Goal: Information Seeking & Learning: Learn about a topic

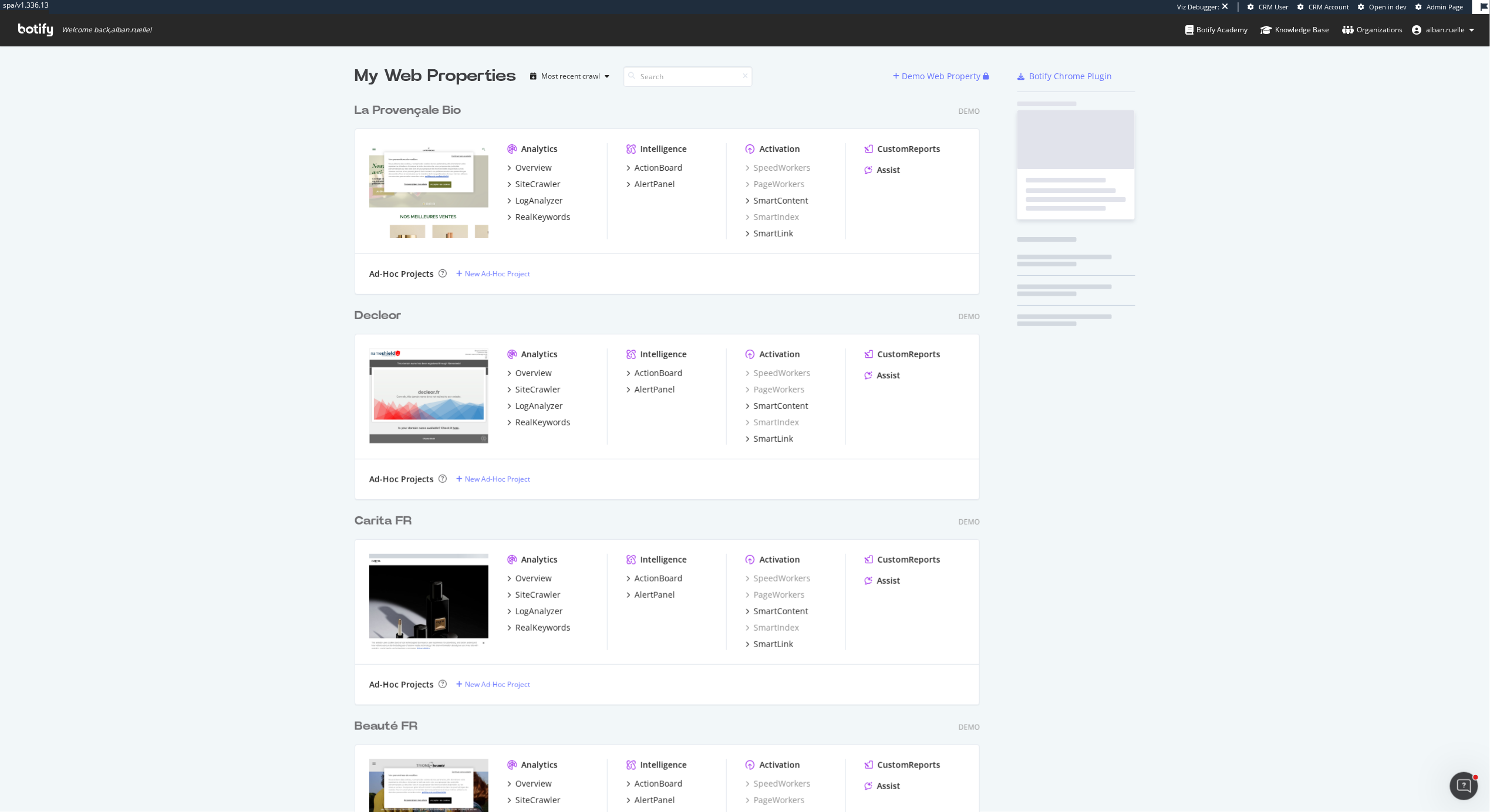
scroll to position [5533, 635]
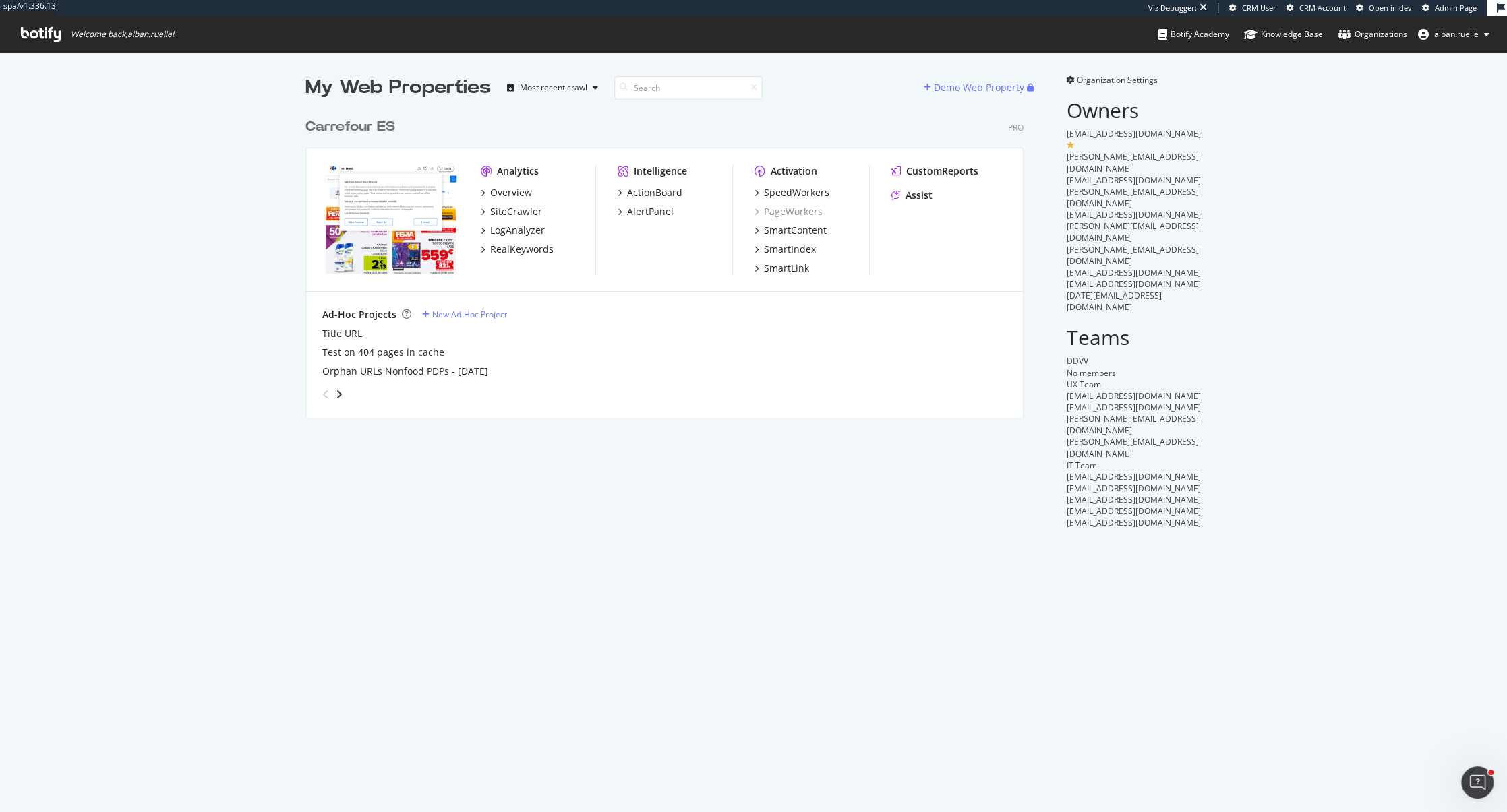
scroll to position [317, 728]
click at [812, 195] on div "SpeedWorkers" at bounding box center [796, 193] width 65 height 14
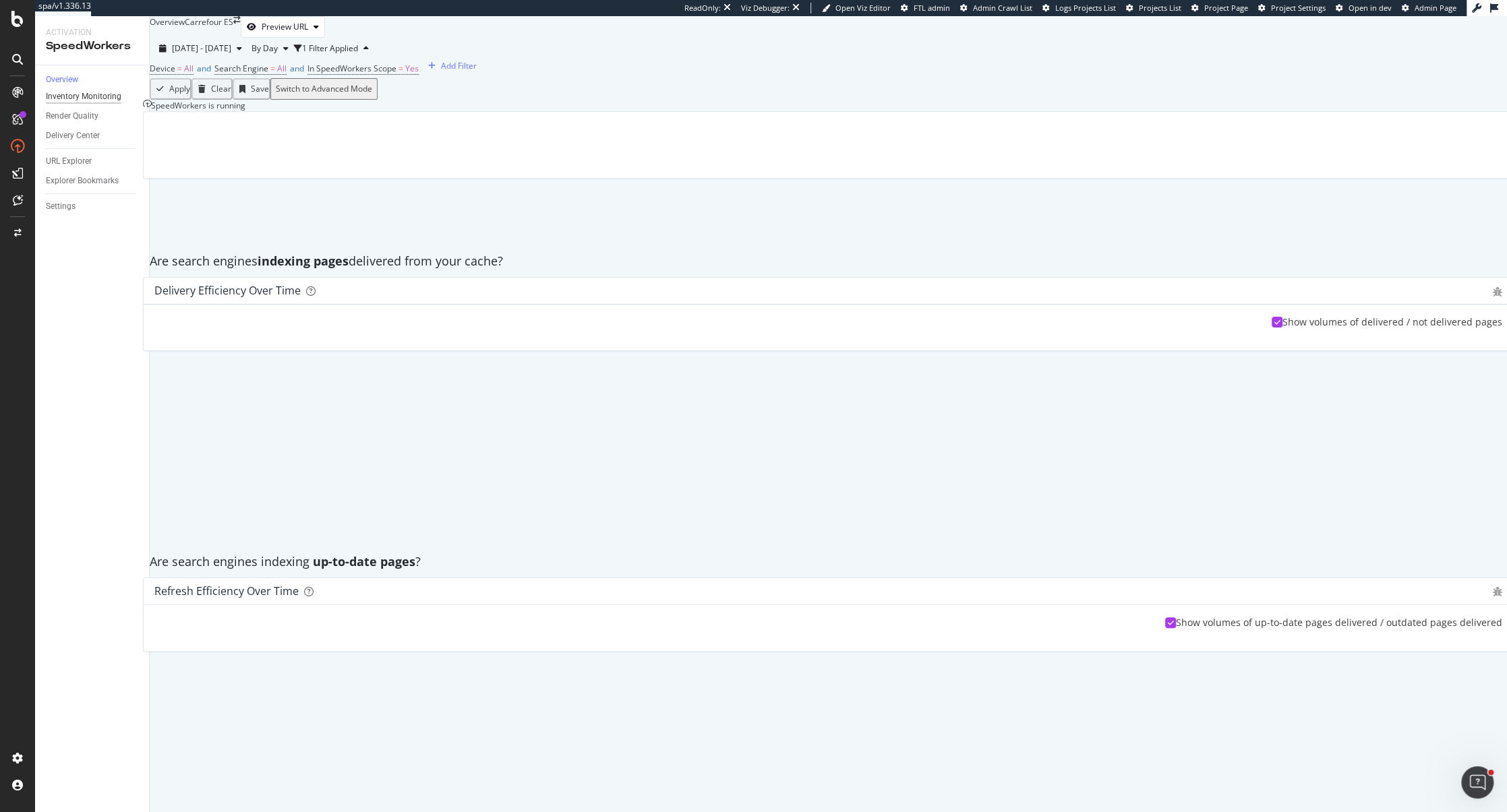
click at [87, 102] on div "Inventory Monitoring" at bounding box center [83, 96] width 75 height 14
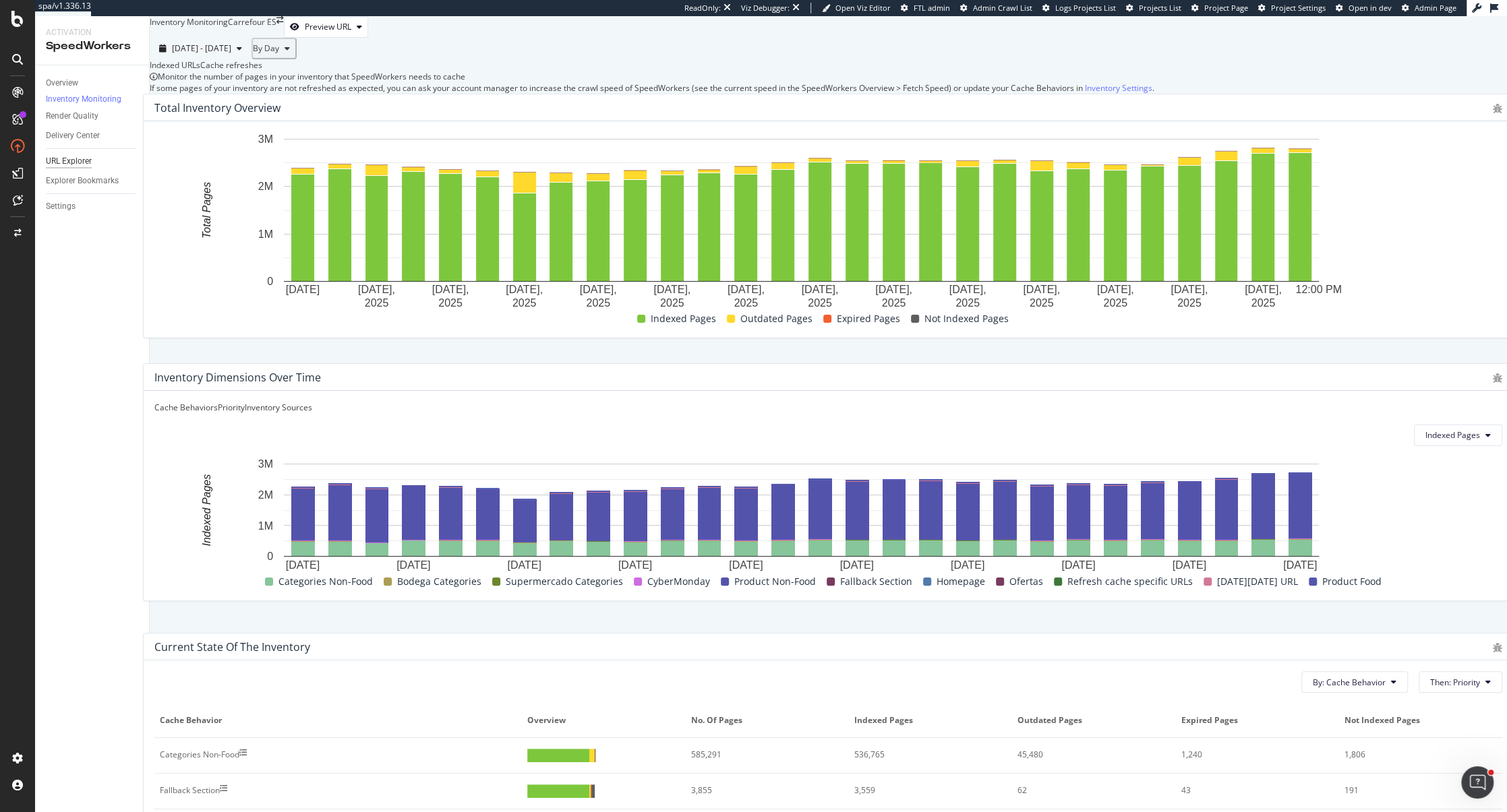
click at [86, 165] on div "URL Explorer" at bounding box center [68, 161] width 46 height 14
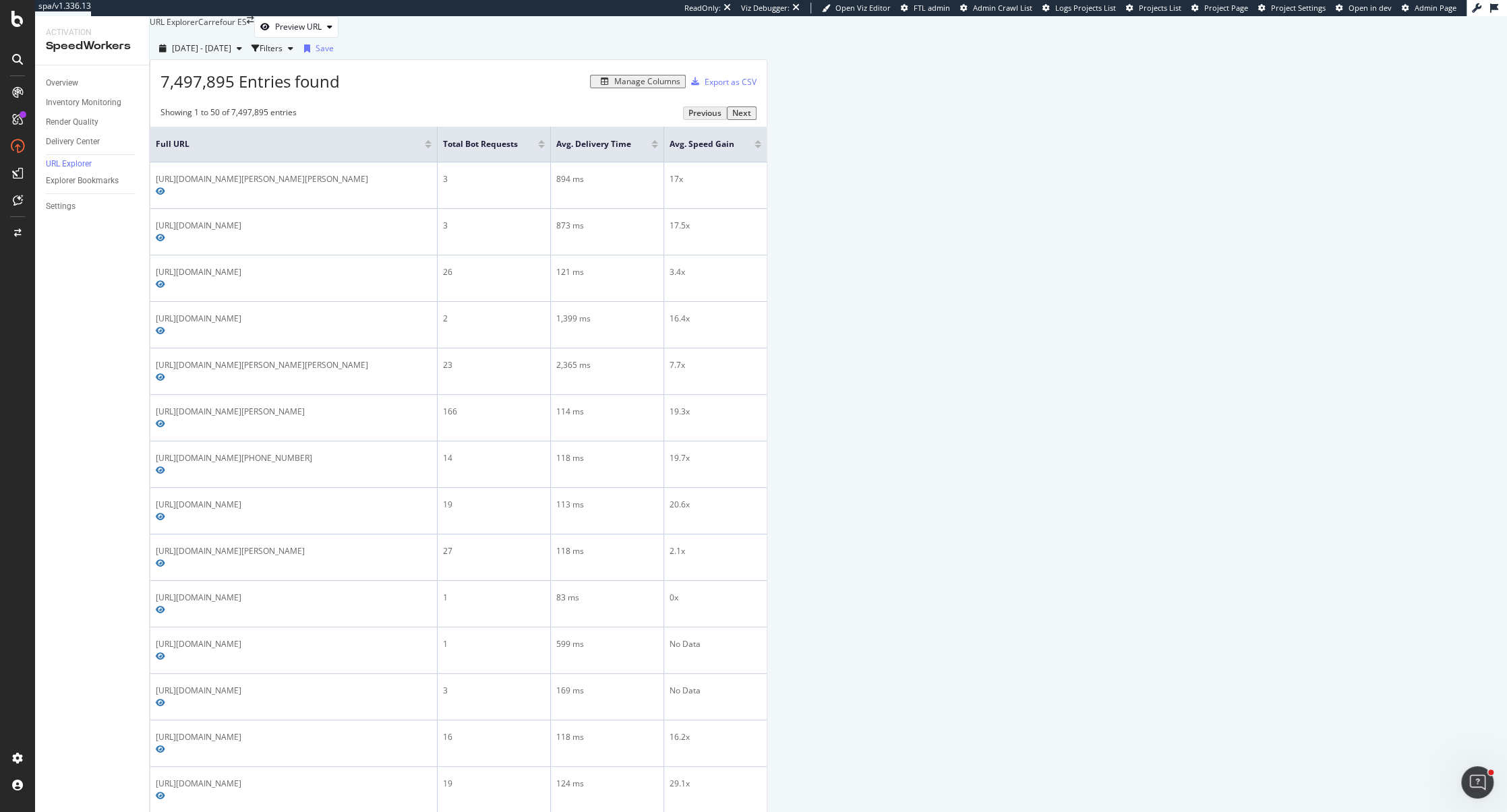
click at [761, 148] on div at bounding box center [758, 147] width 7 height 3
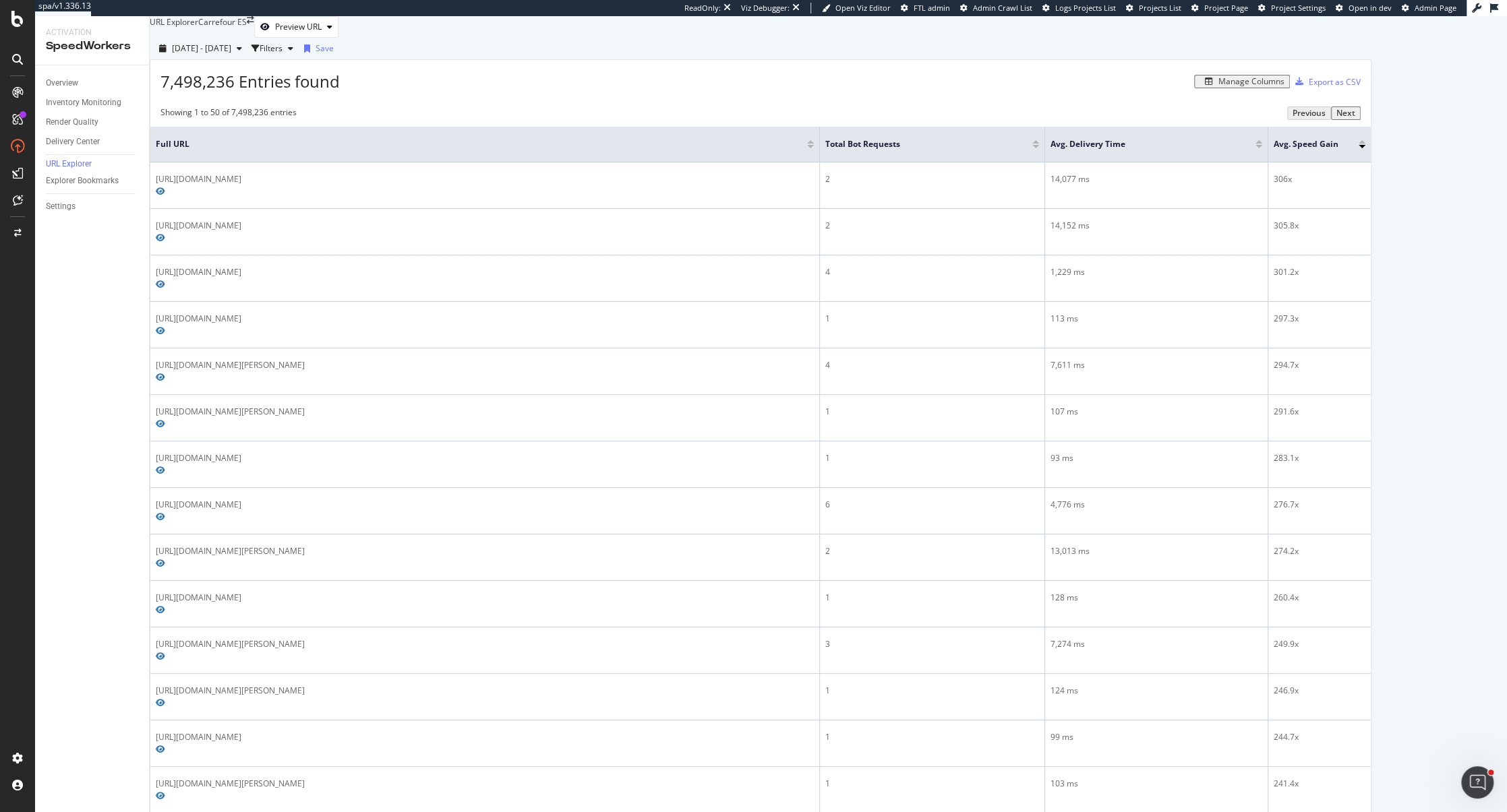
scroll to position [1243, 0]
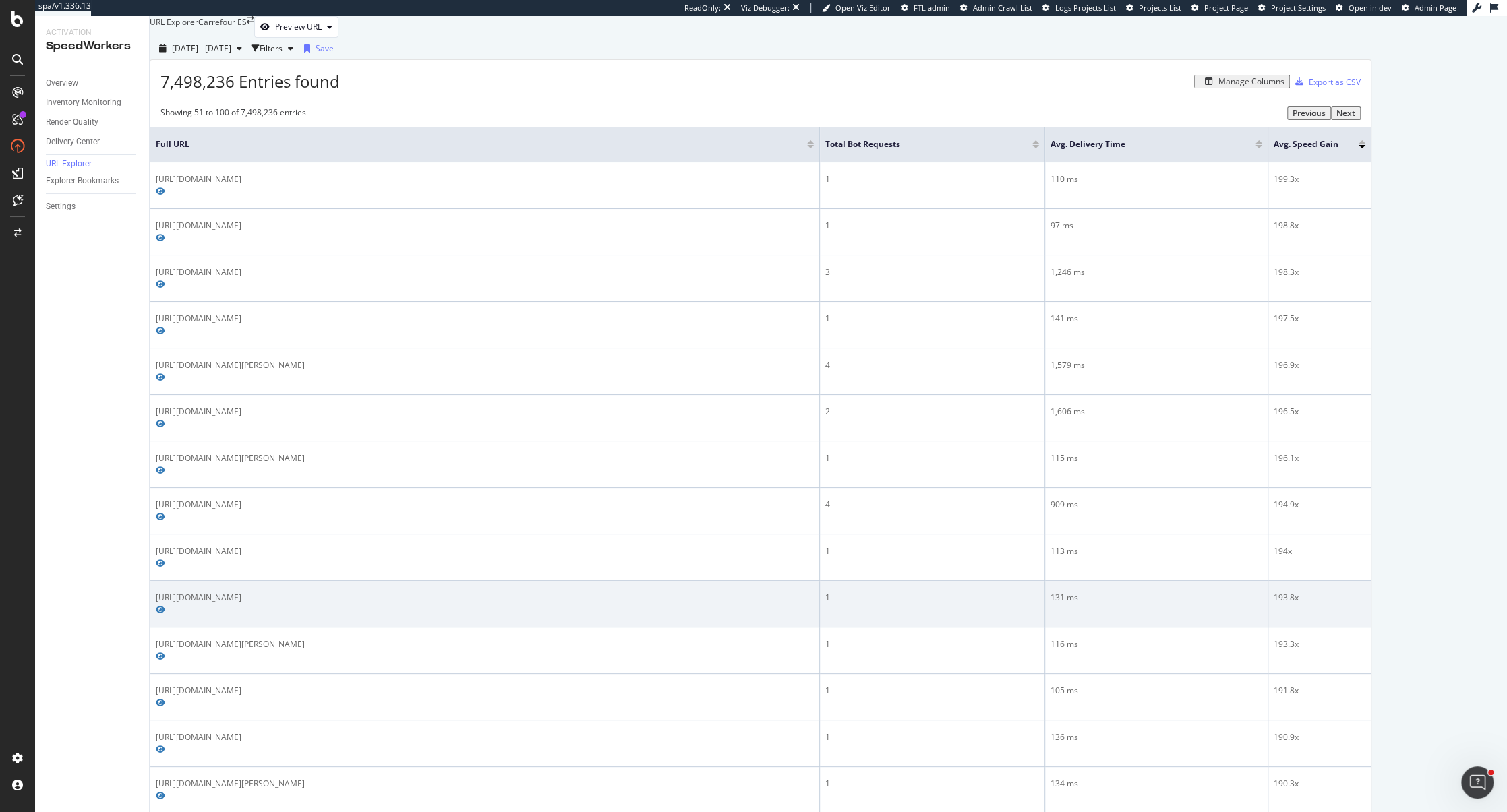
scroll to position [1195, 0]
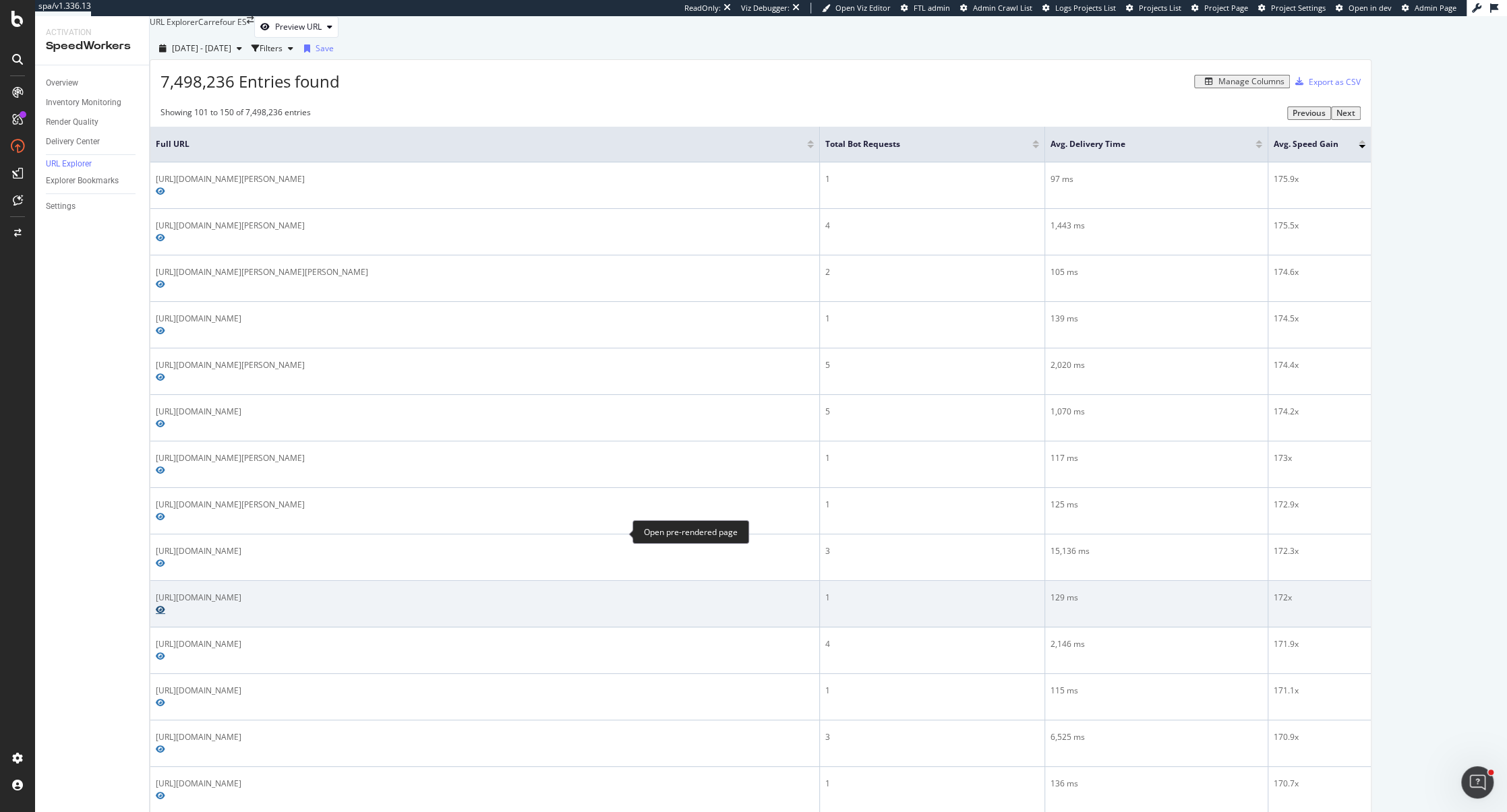
click at [165, 606] on icon "Preview https://www.carrefour.es/hogar/muebles/estanterias-y-librerias-baldas-y…" at bounding box center [160, 610] width 9 height 8
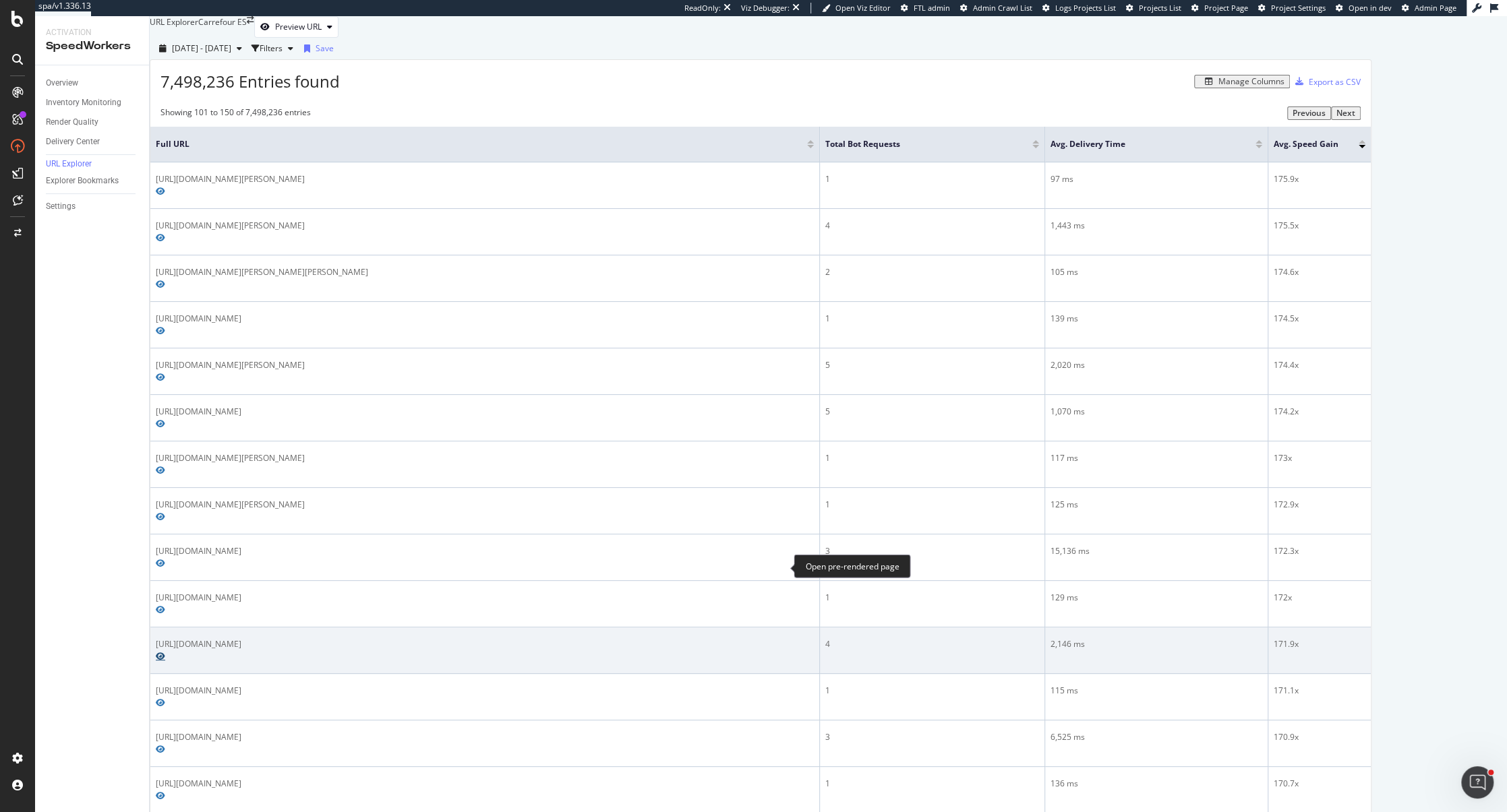
click at [165, 652] on icon "Preview https://www.carrefour.es/electronica/telefonia-y-smartwatches/accesorio…" at bounding box center [160, 656] width 9 height 8
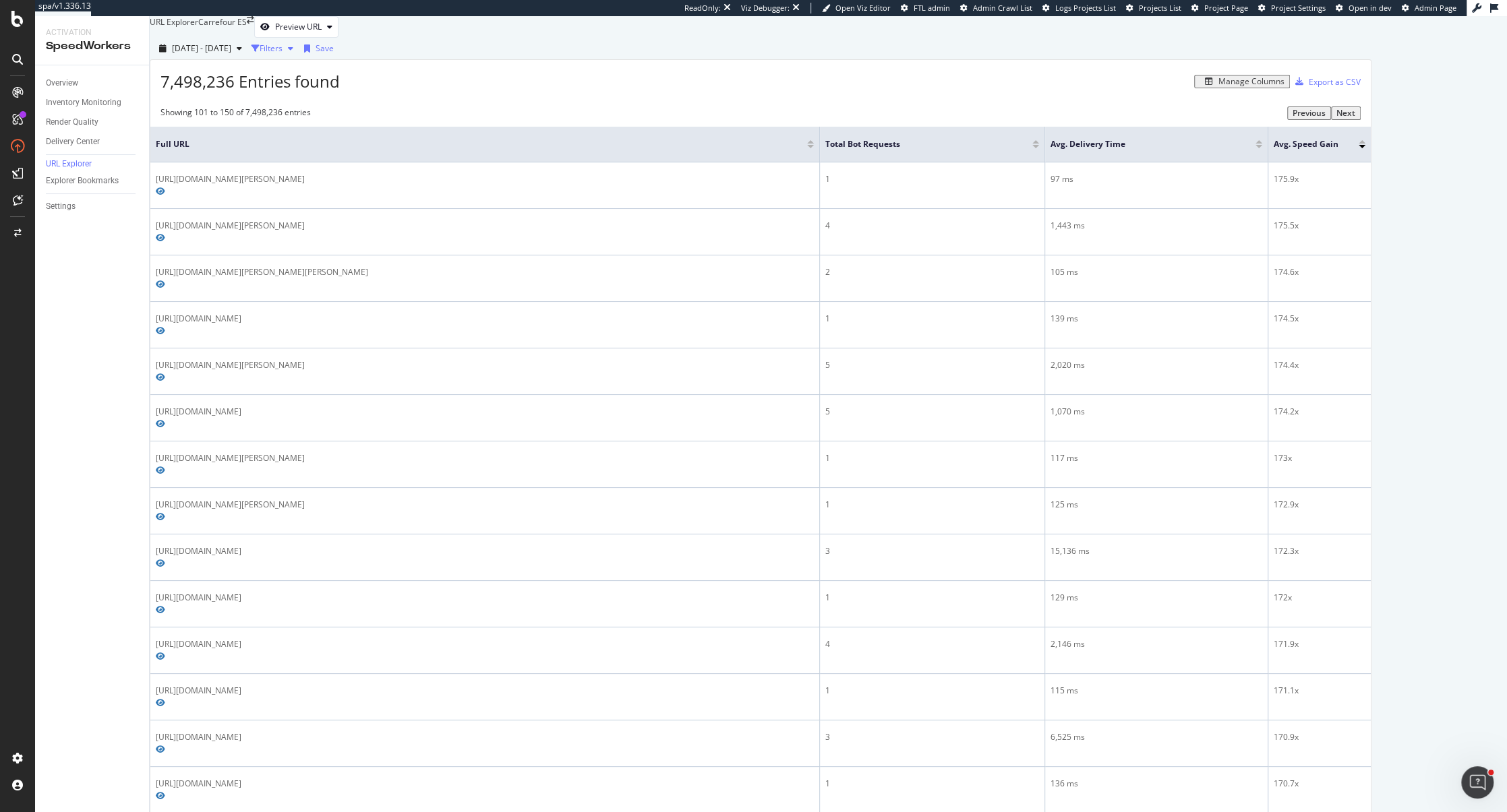
click at [283, 54] on div "Filters" at bounding box center [271, 48] width 23 height 11
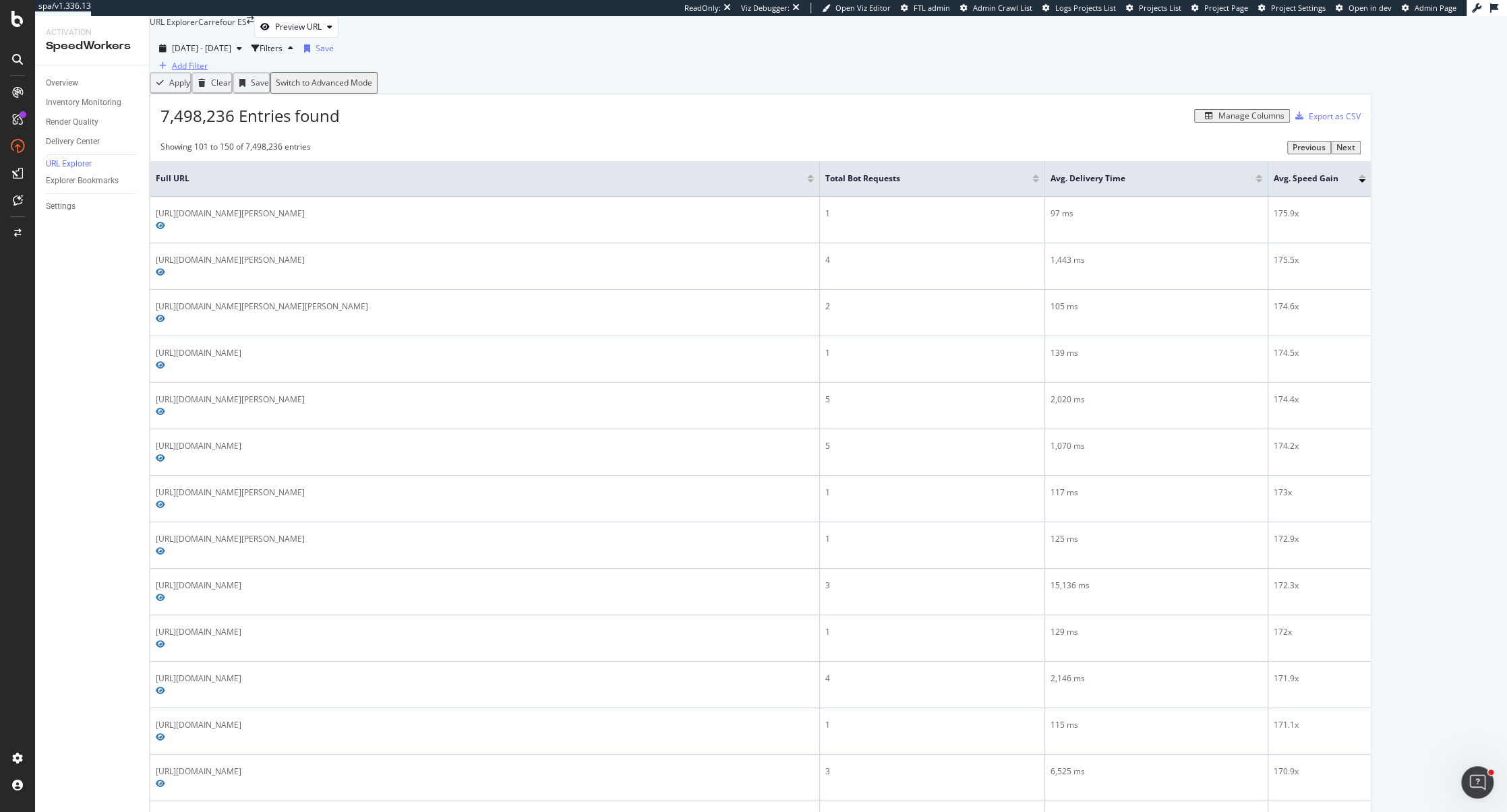
click at [203, 71] on div "Add Filter" at bounding box center [189, 65] width 36 height 11
click at [499, 93] on div "Apply Clear Save Switch to Advanced Mode" at bounding box center [761, 83] width 1222 height 21
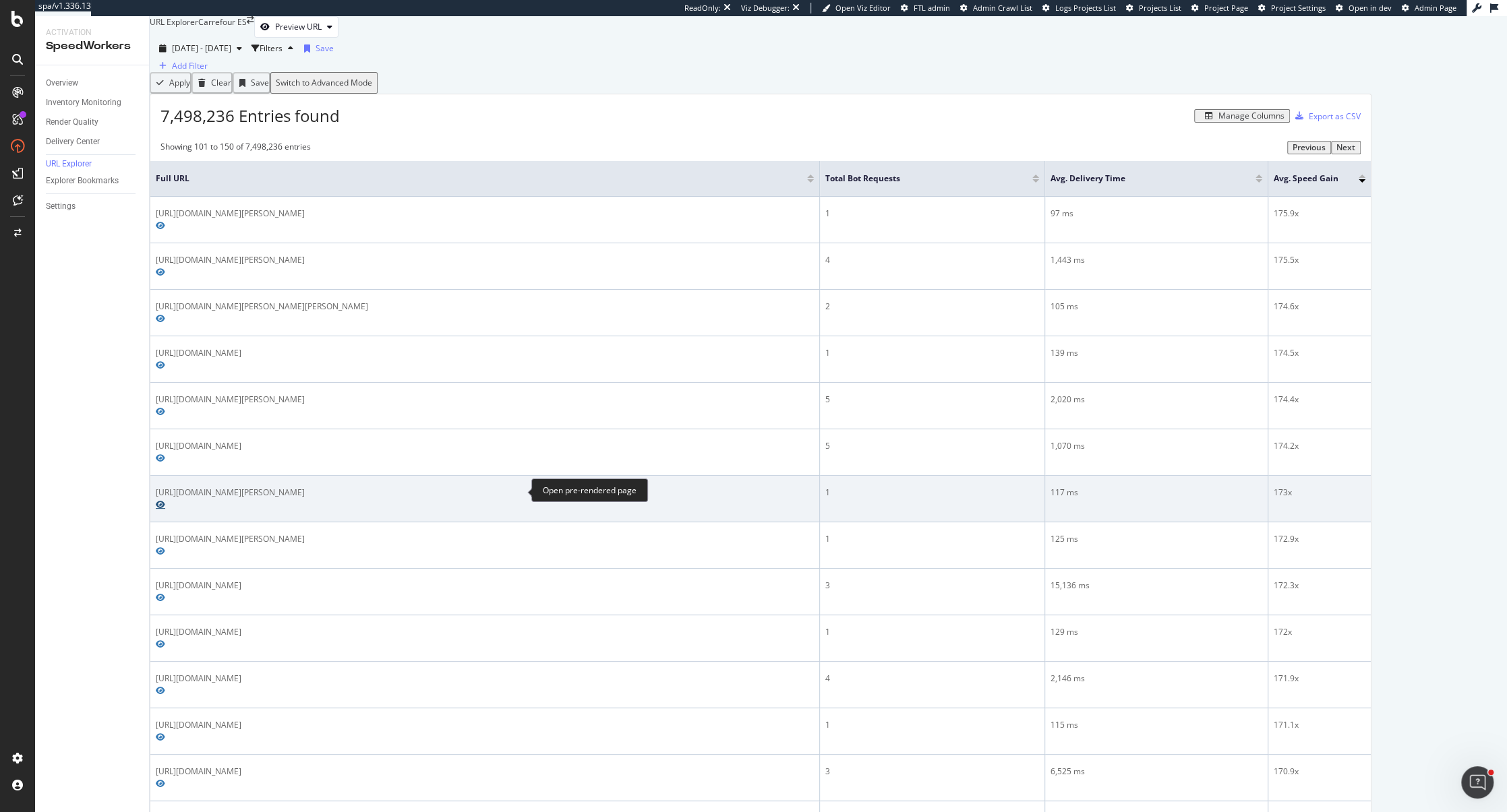
click at [165, 501] on icon "Preview https://www.carrefour.es/bebe/comer-eco-rascals-menaje-y-termos/F-10c7Z…" at bounding box center [160, 504] width 9 height 8
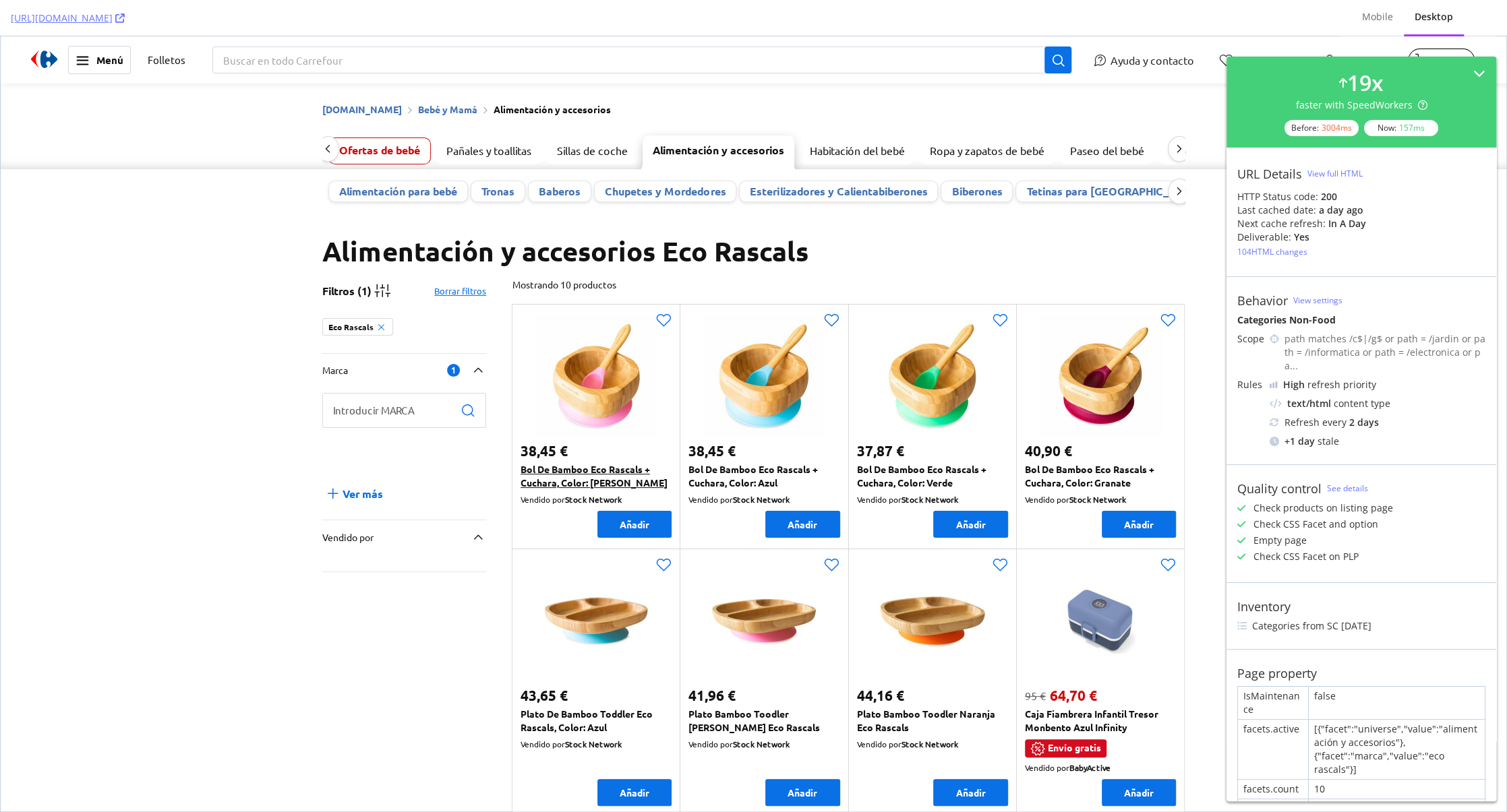
click at [561, 480] on link "Bol De Bamboo Eco Rascals + Cuchara, Color: Rosa" at bounding box center [594, 476] width 147 height 26
